Goal: Book appointment/travel/reservation

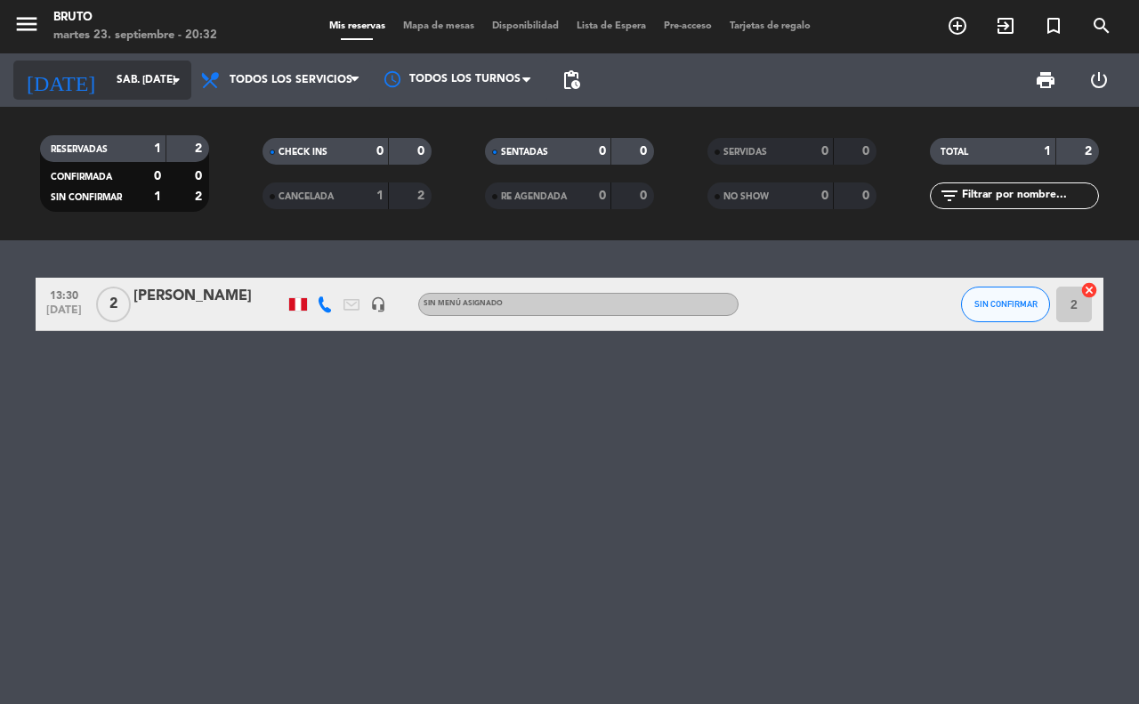
click at [175, 73] on icon "arrow_drop_down" at bounding box center [175, 79] width 21 height 21
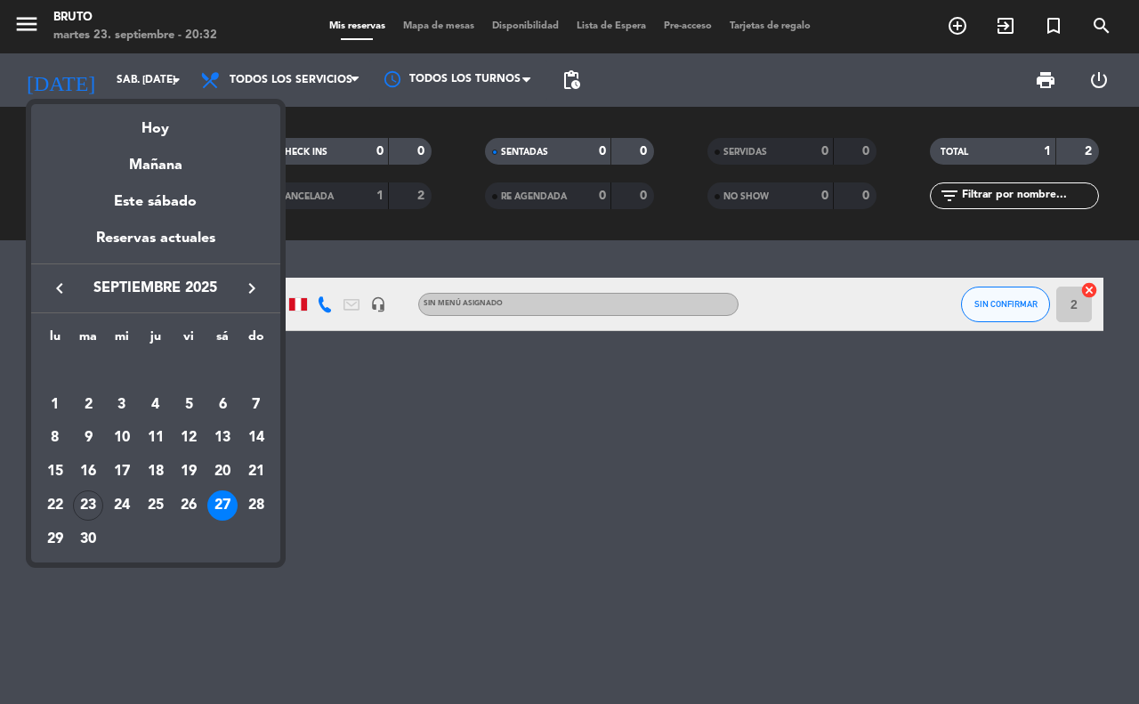
click at [214, 501] on div "27" at bounding box center [222, 505] width 30 height 30
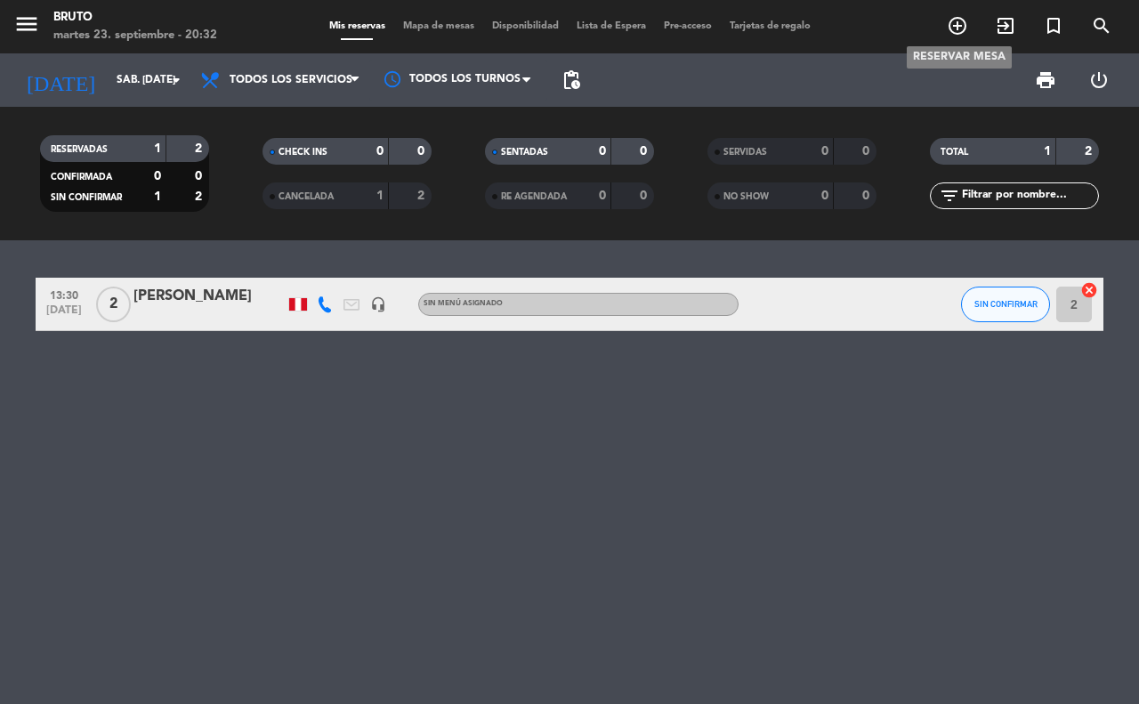
click at [954, 32] on icon "add_circle_outline" at bounding box center [956, 25] width 21 height 21
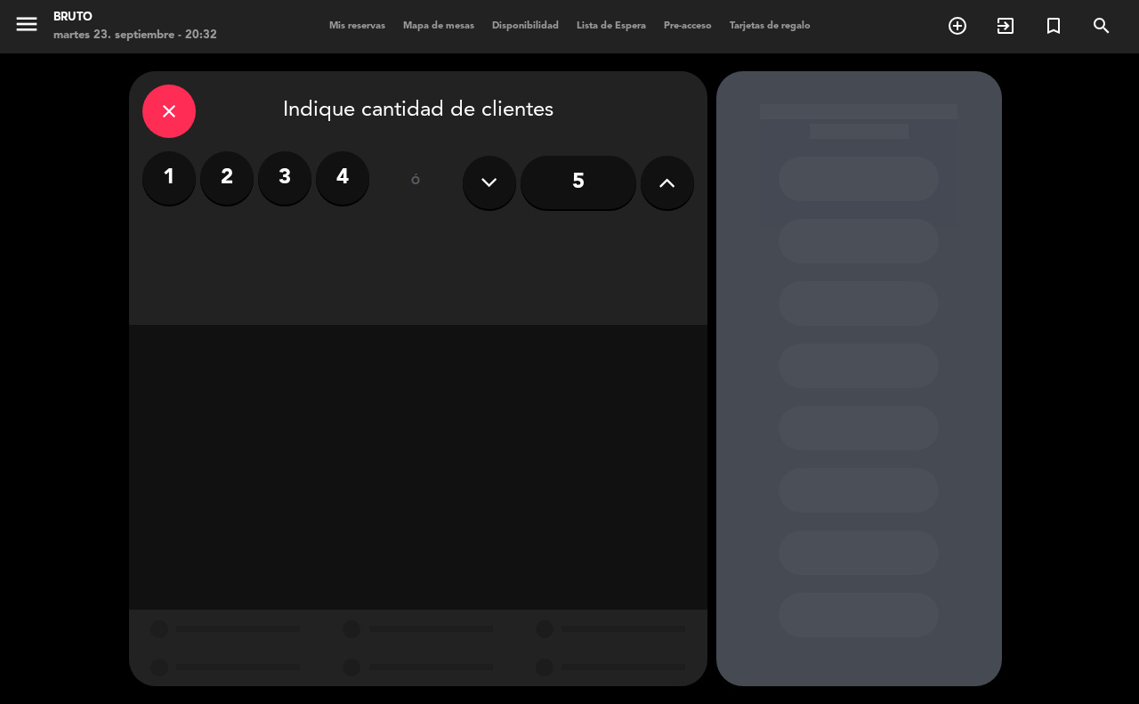
click at [647, 182] on button at bounding box center [666, 182] width 53 height 53
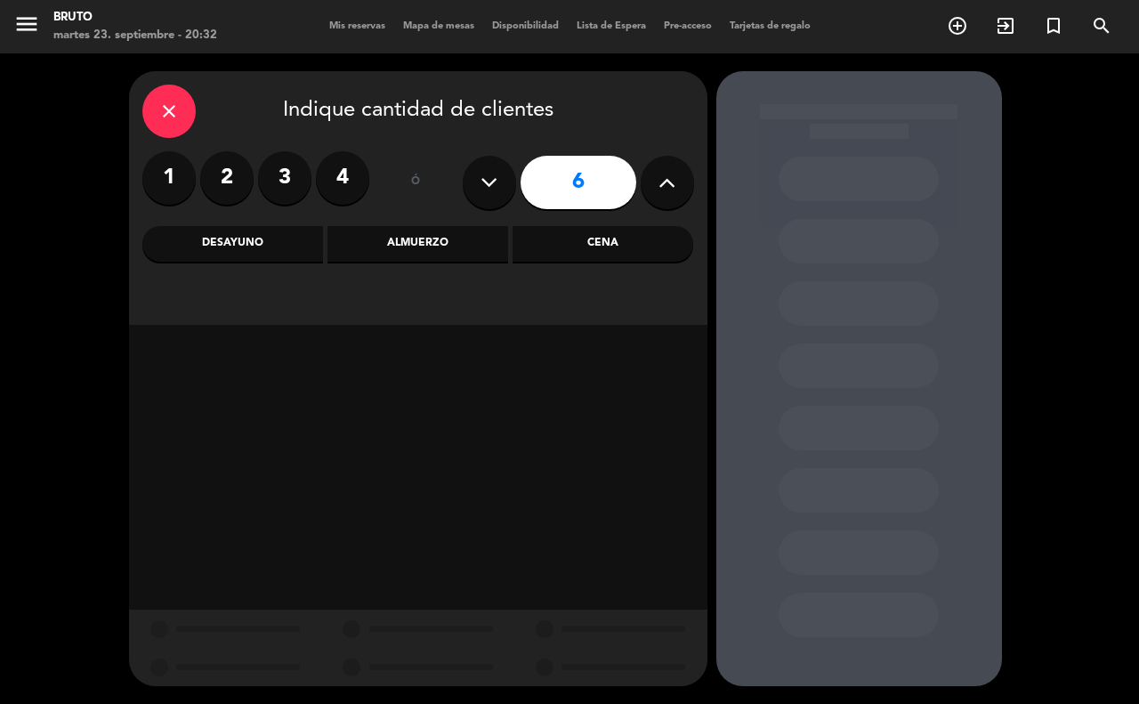
click at [647, 182] on button at bounding box center [666, 182] width 53 height 53
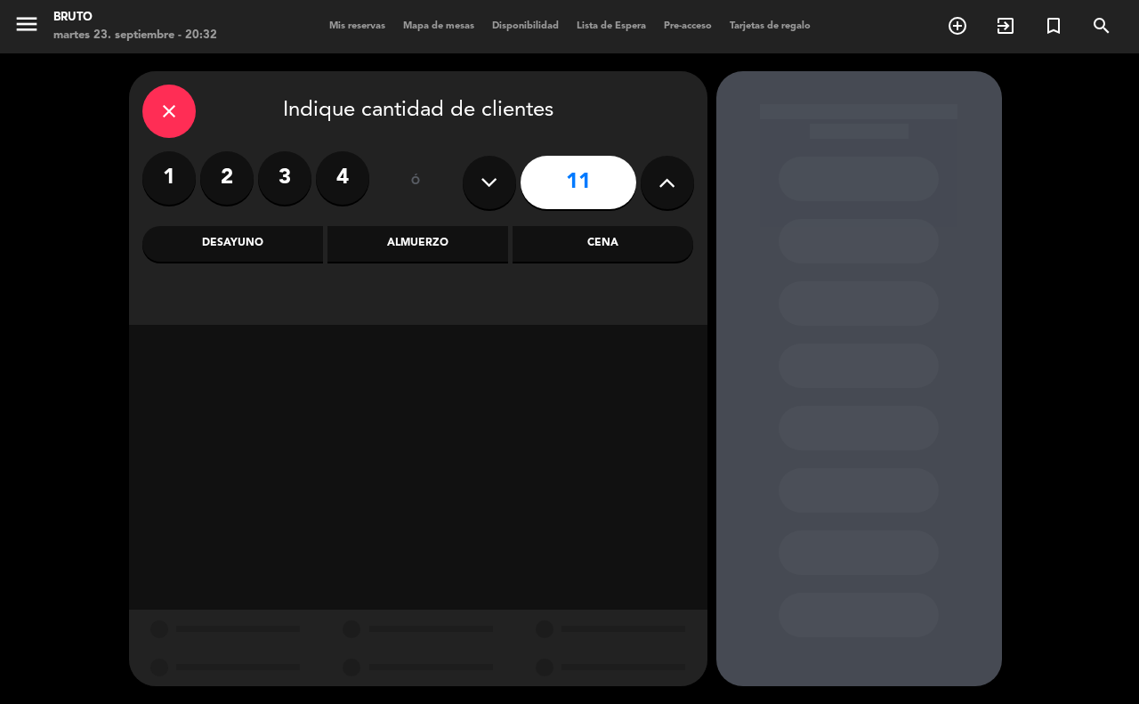
click at [647, 182] on button at bounding box center [666, 182] width 53 height 53
type input "15"
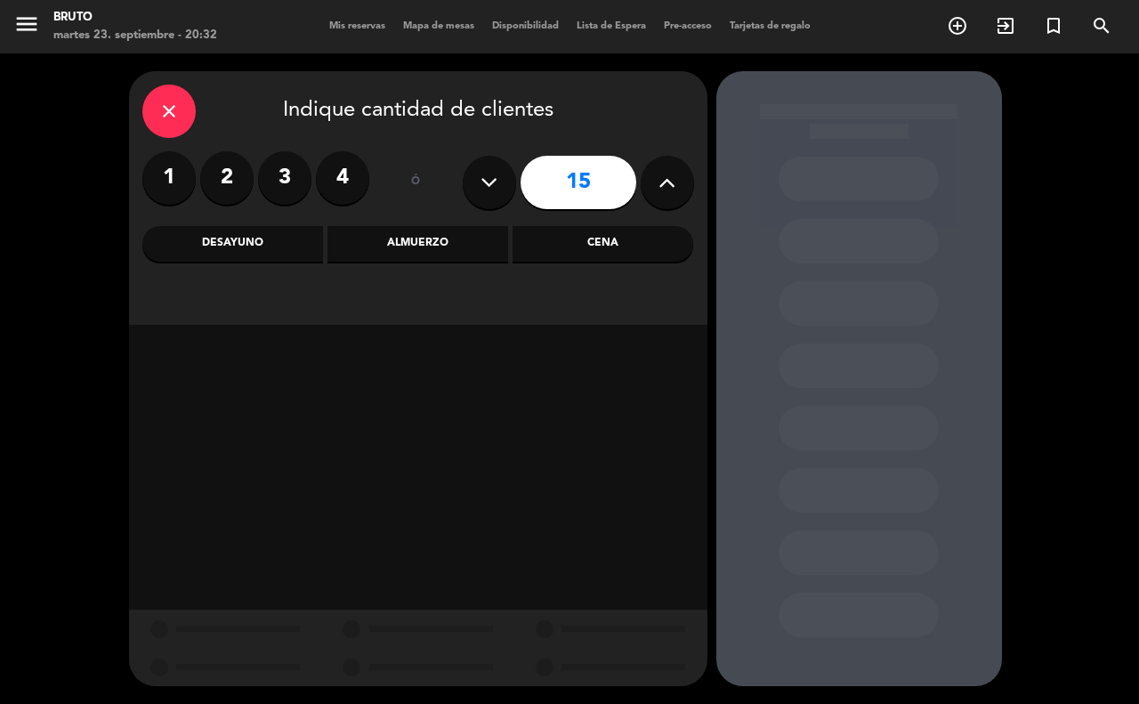
click at [572, 229] on div "Cena" at bounding box center [602, 244] width 181 height 36
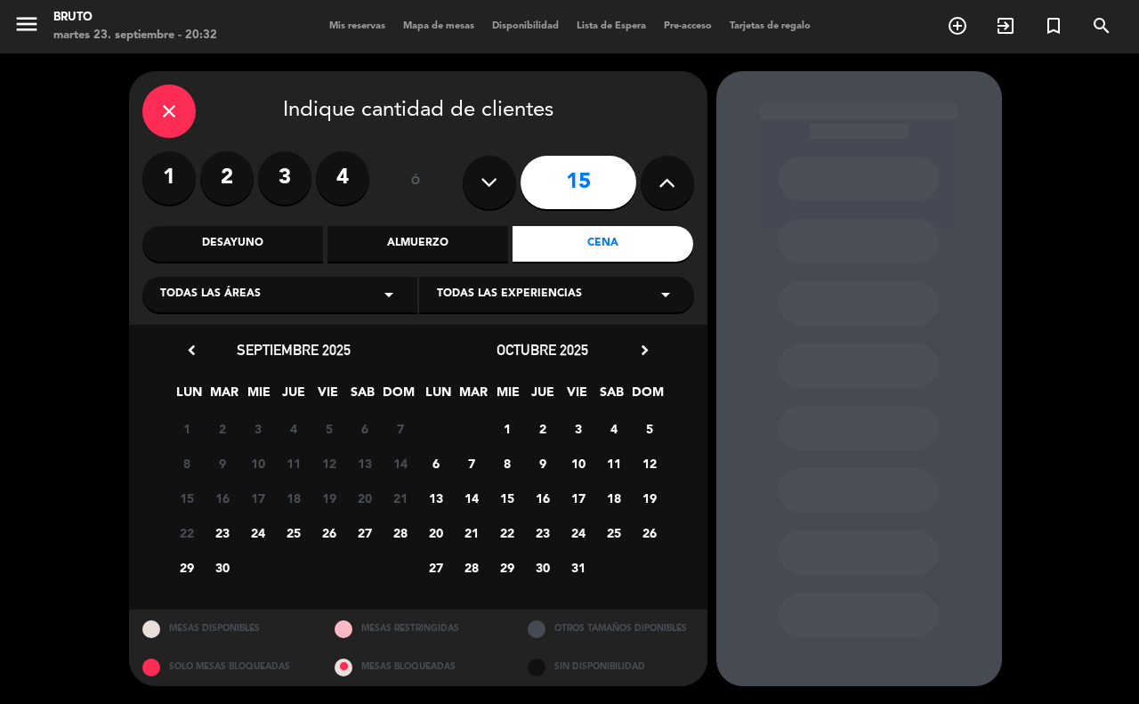
click at [369, 539] on span "27" at bounding box center [364, 532] width 29 height 29
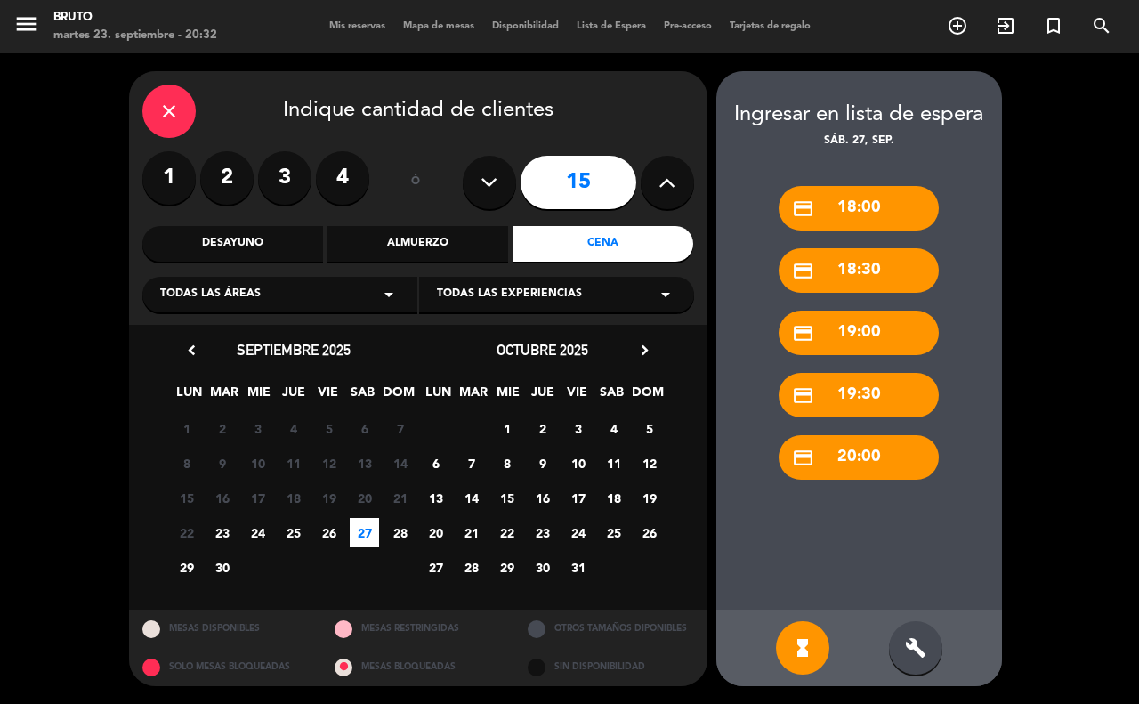
click at [836, 445] on div "credit_card 20:00" at bounding box center [858, 457] width 160 height 44
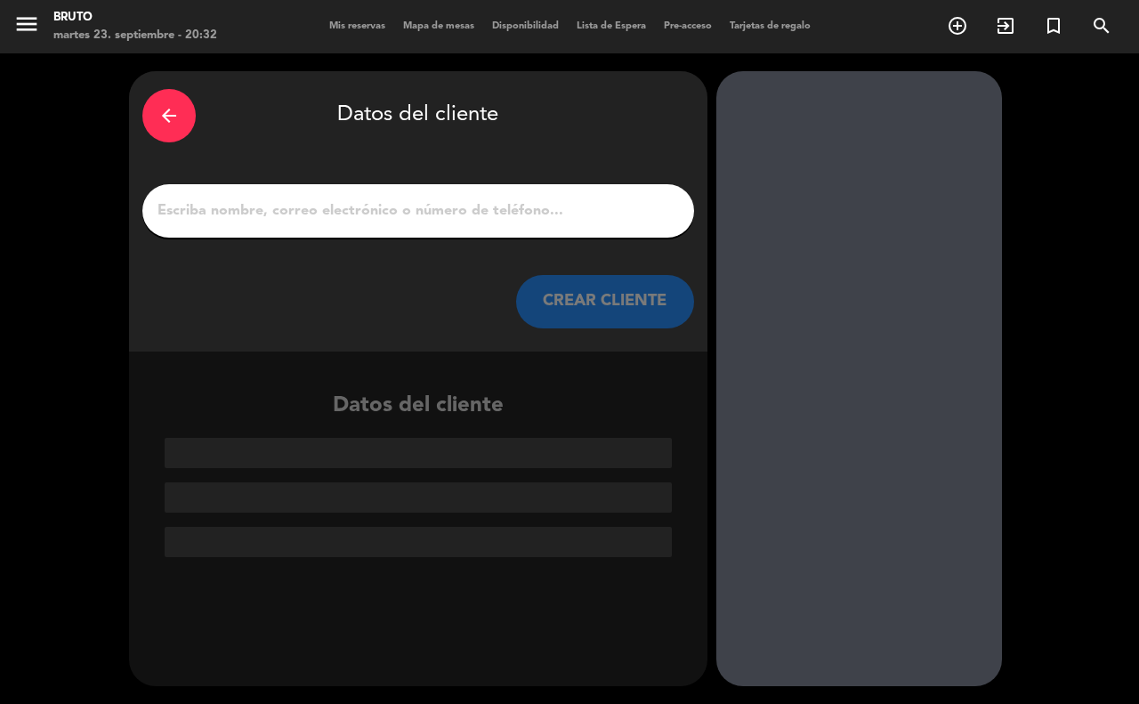
click at [390, 212] on input "1" at bounding box center [418, 210] width 525 height 25
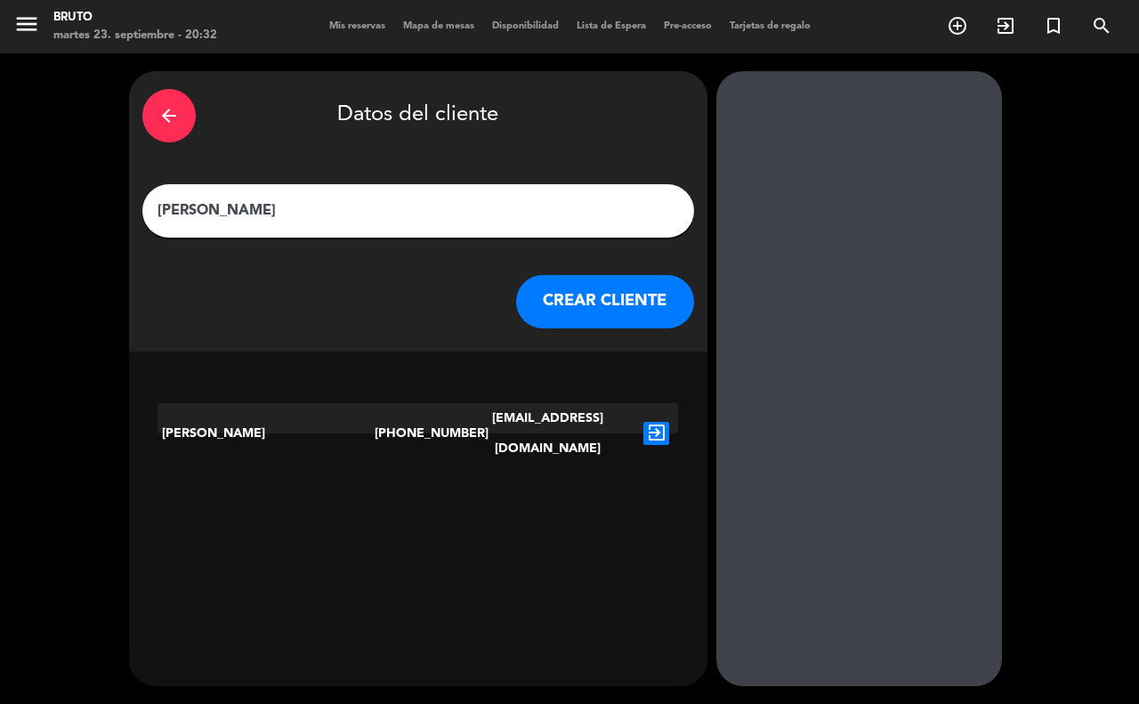
type input "[PERSON_NAME]"
click at [660, 422] on icon "exit_to_app" at bounding box center [656, 433] width 26 height 23
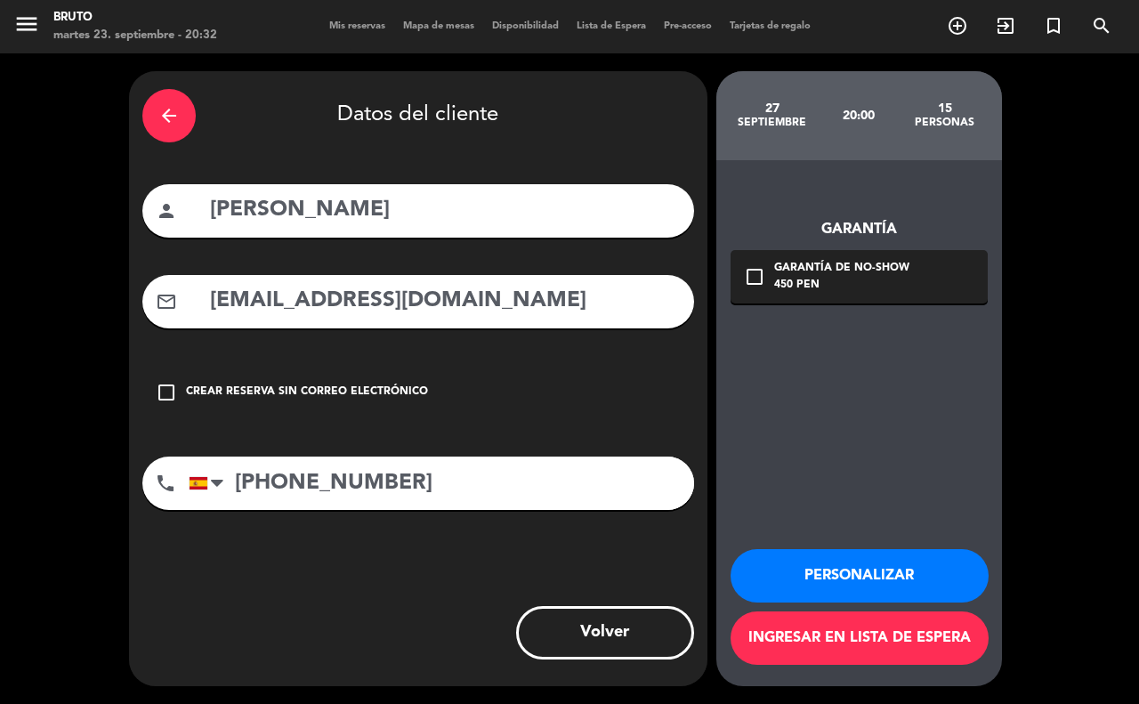
click at [745, 274] on icon "check_box_outline_blank" at bounding box center [754, 276] width 21 height 21
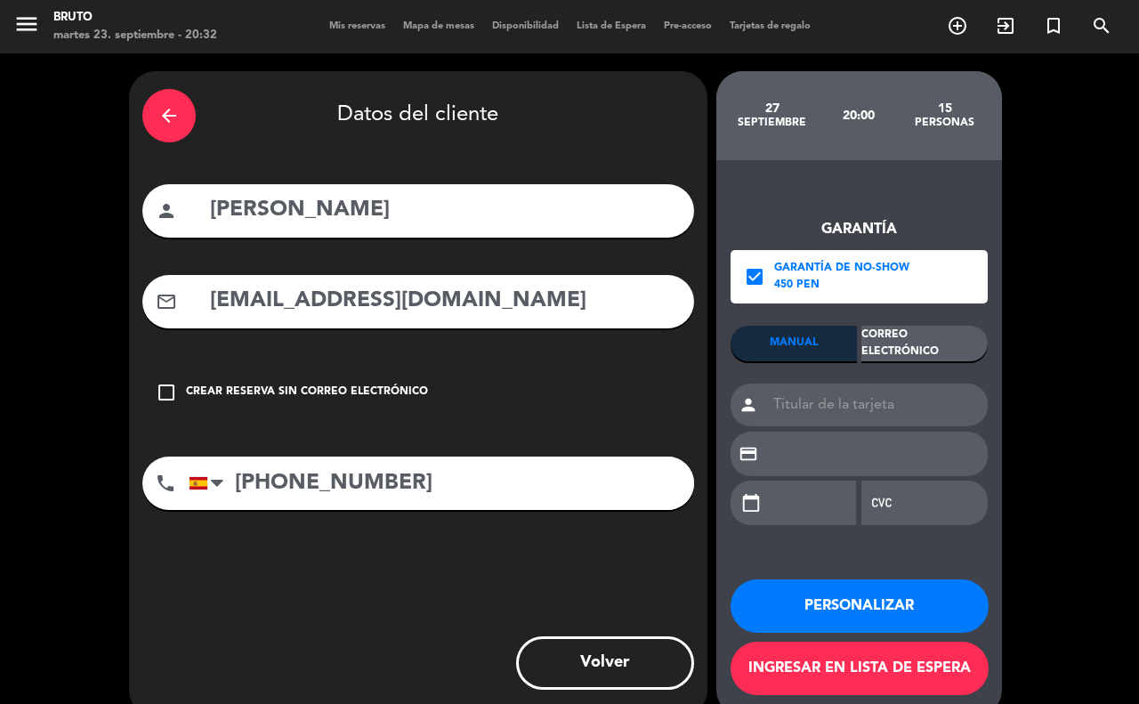
click at [870, 338] on div "Correo Electrónico" at bounding box center [924, 344] width 126 height 36
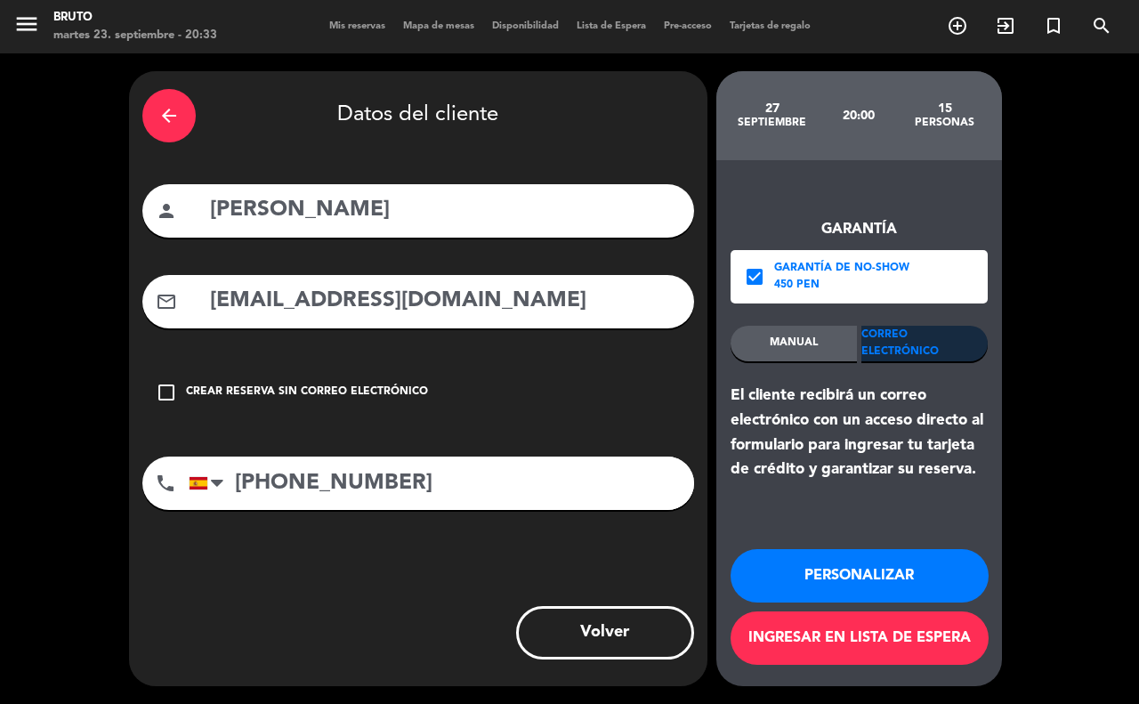
click at [757, 352] on div "MANUAL" at bounding box center [793, 344] width 126 height 36
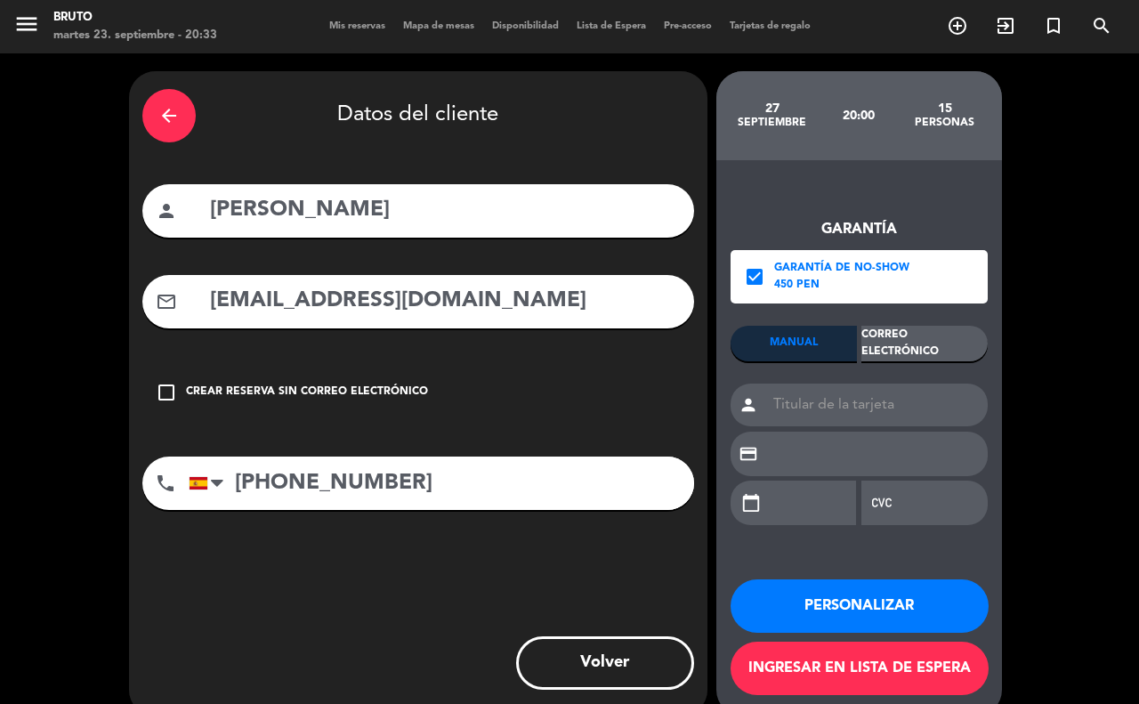
drag, startPoint x: 894, startPoint y: 335, endPoint x: 882, endPoint y: 338, distance: 11.9
click at [894, 336] on div "Correo Electrónico" at bounding box center [924, 344] width 126 height 36
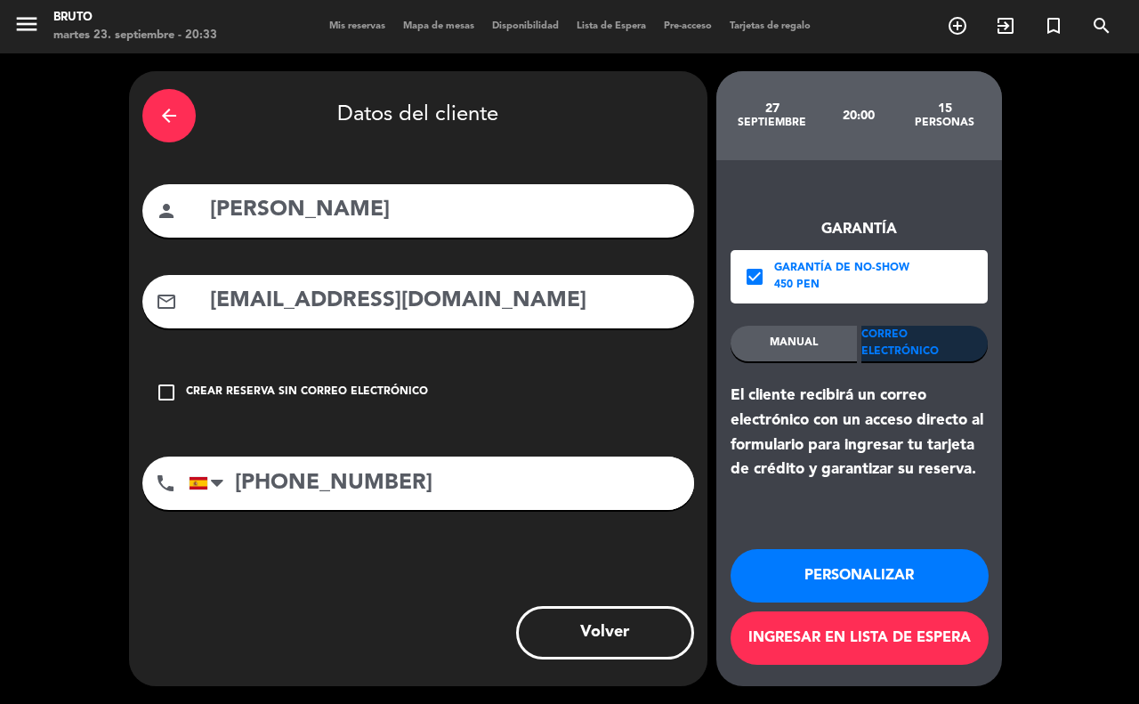
click at [752, 277] on icon "check_box" at bounding box center [754, 276] width 21 height 21
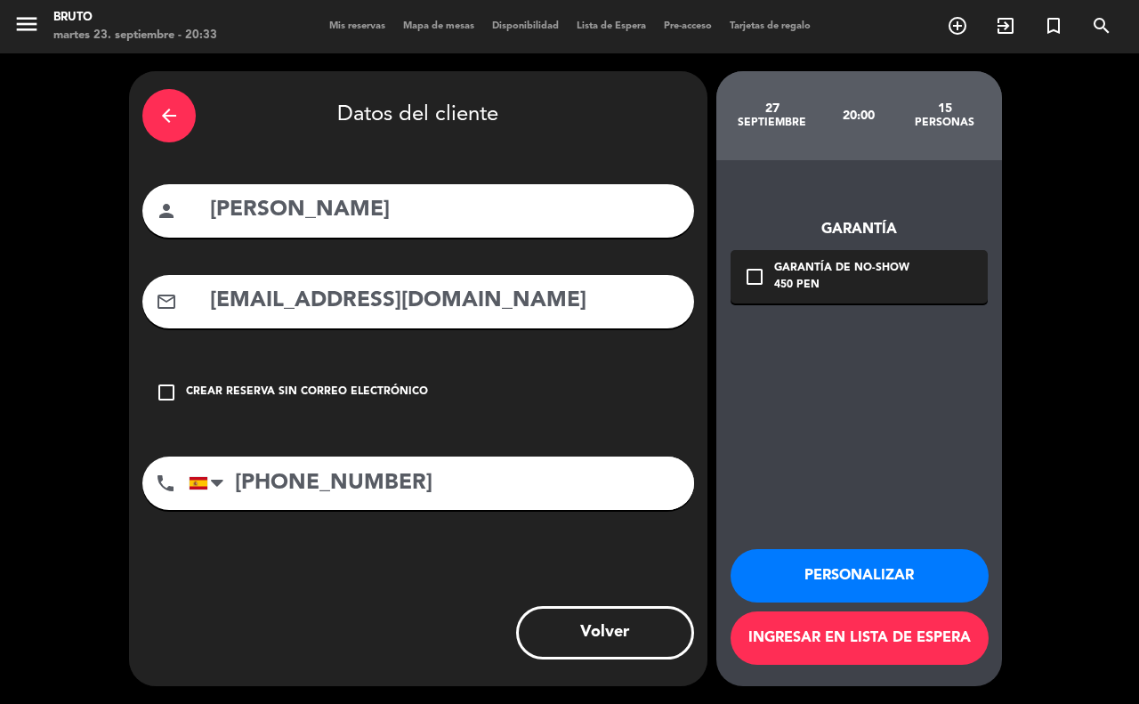
click at [797, 556] on button "Personalizar" at bounding box center [859, 575] width 258 height 53
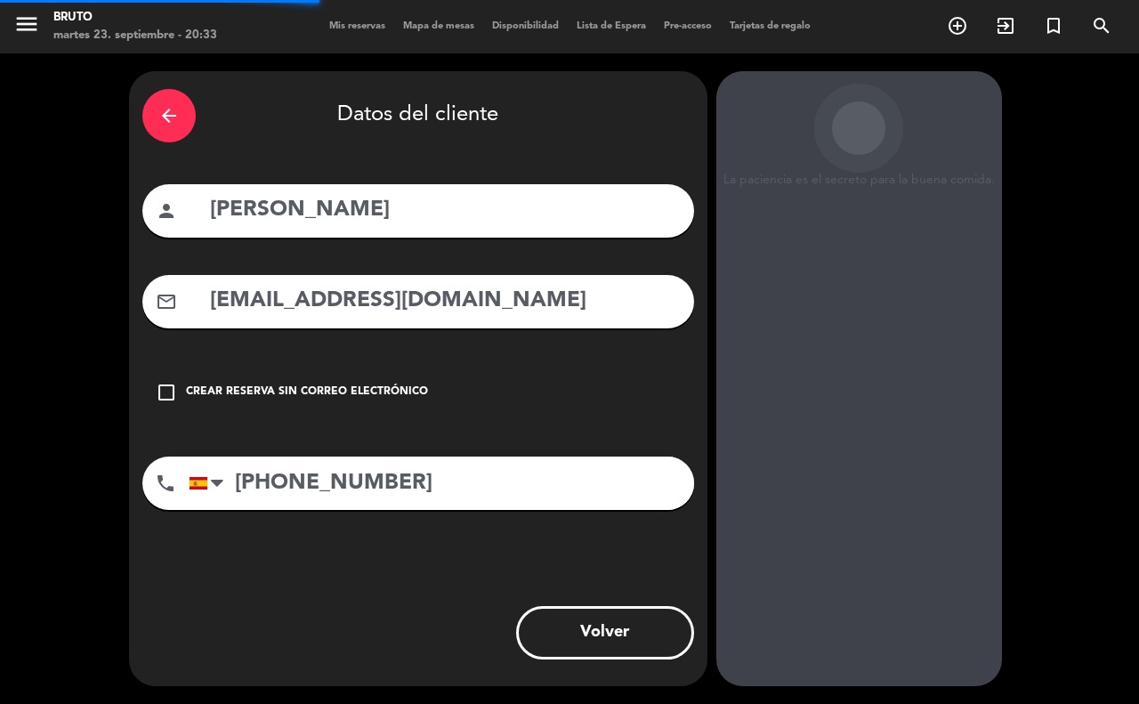
scroll to position [7, 0]
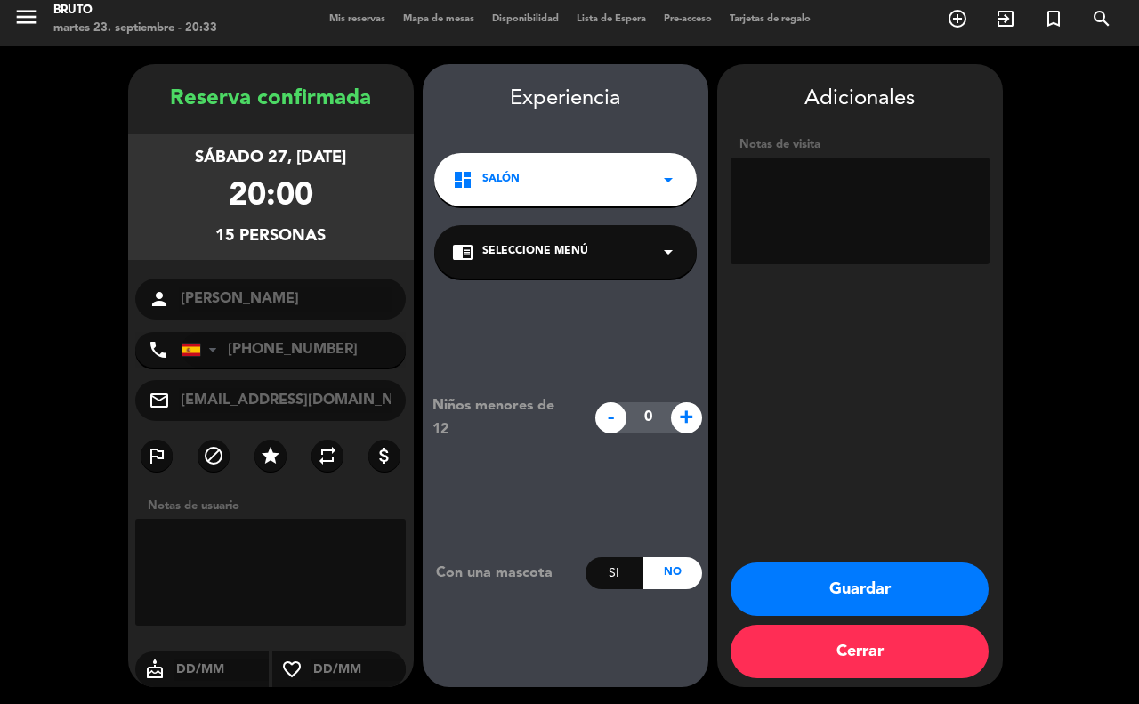
click at [801, 581] on button "Guardar" at bounding box center [859, 588] width 258 height 53
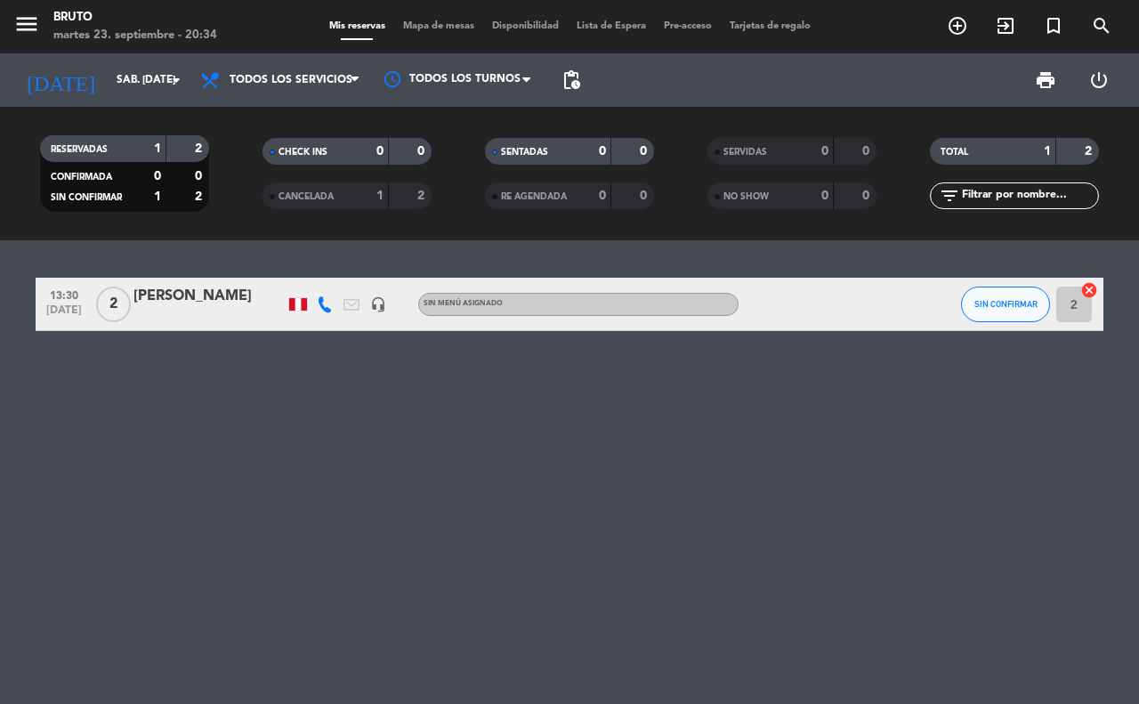
click at [1005, 206] on div "filter_list" at bounding box center [1014, 195] width 169 height 27
click at [1010, 198] on input "text" at bounding box center [1029, 196] width 138 height 20
click at [940, 196] on icon "filter_list" at bounding box center [948, 195] width 21 height 21
